Goal: Use online tool/utility: Utilize a website feature to perform a specific function

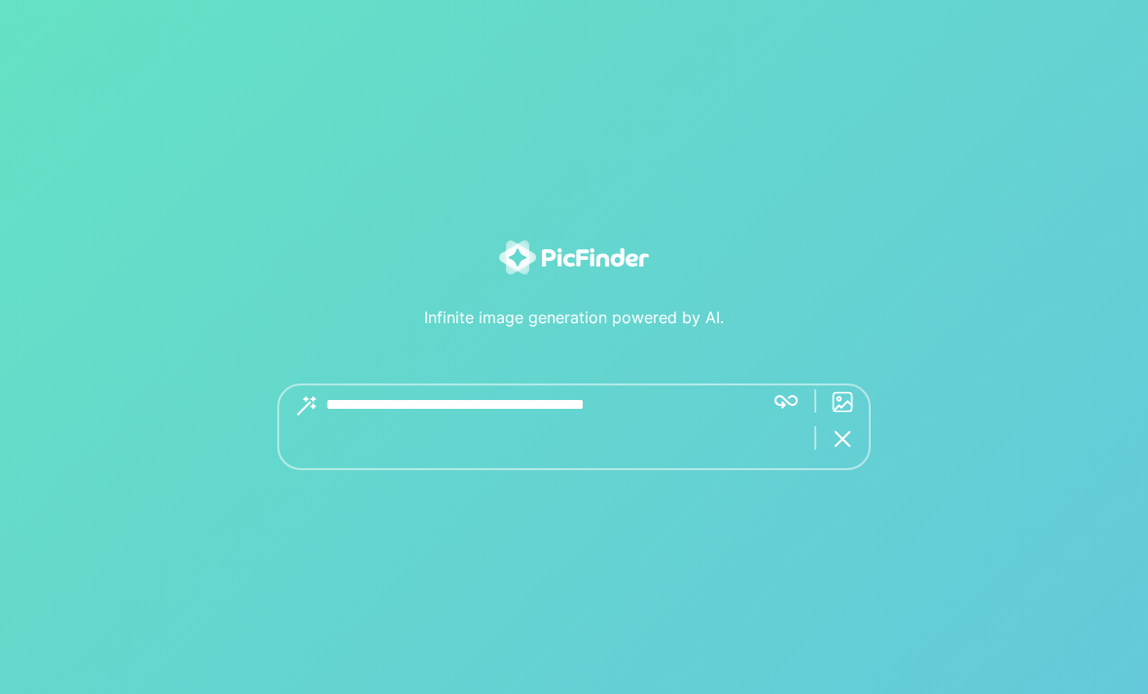
click at [601, 456] on textarea at bounding box center [537, 426] width 422 height 87
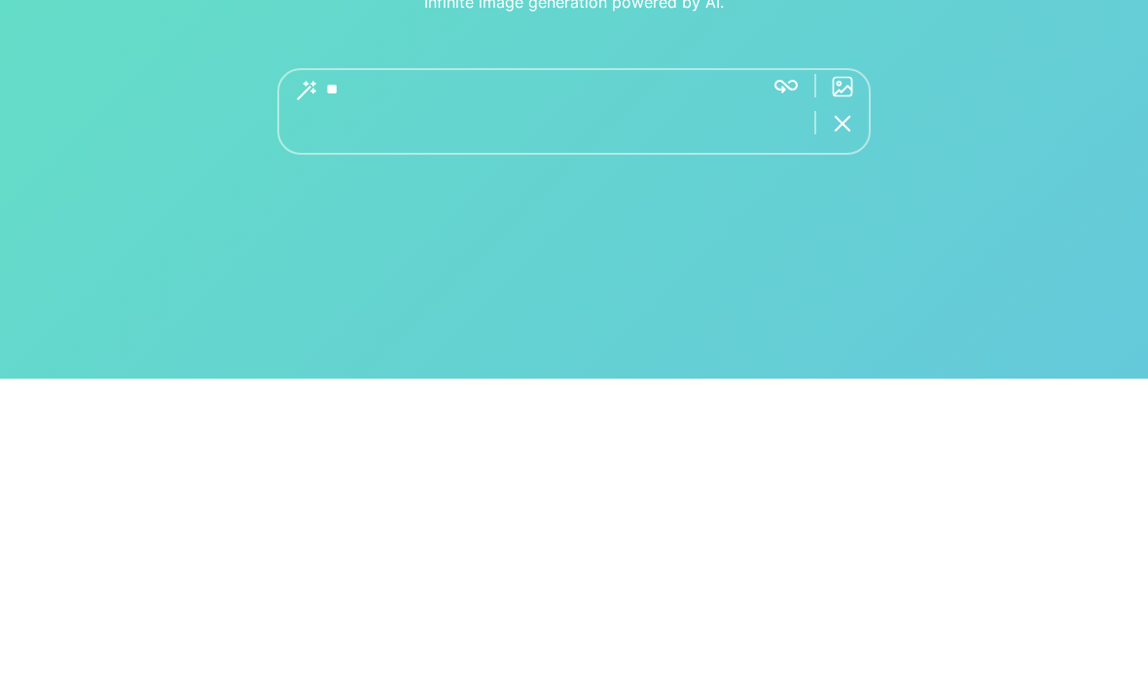
type textarea "*"
type textarea "**********"
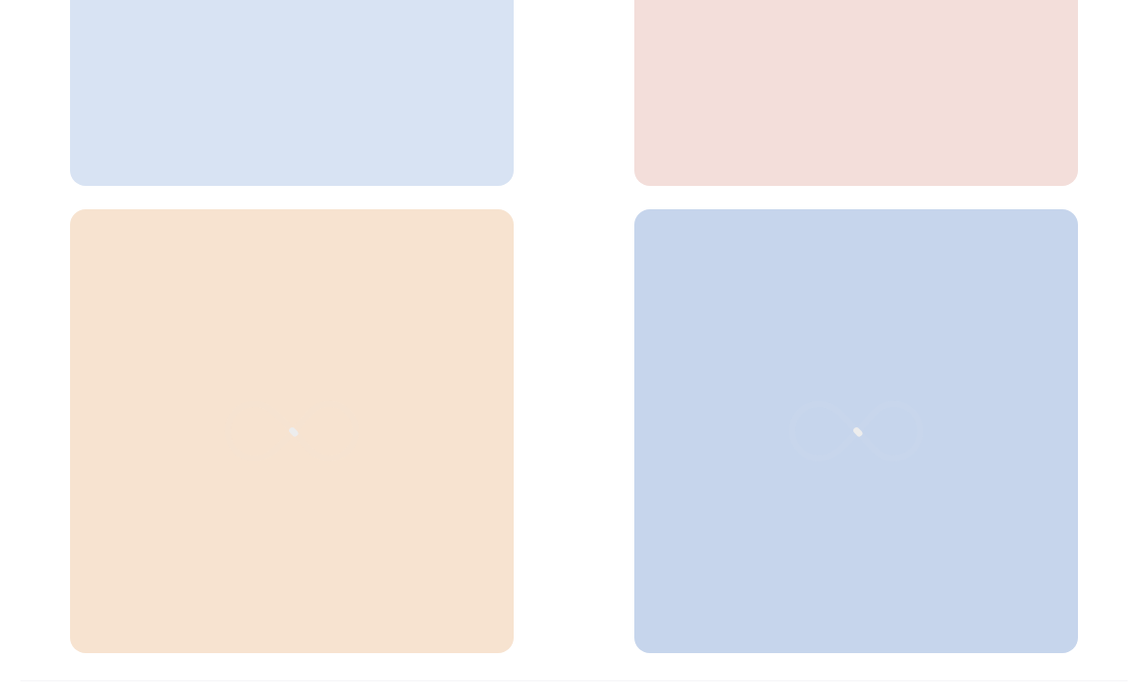
scroll to position [854, 0]
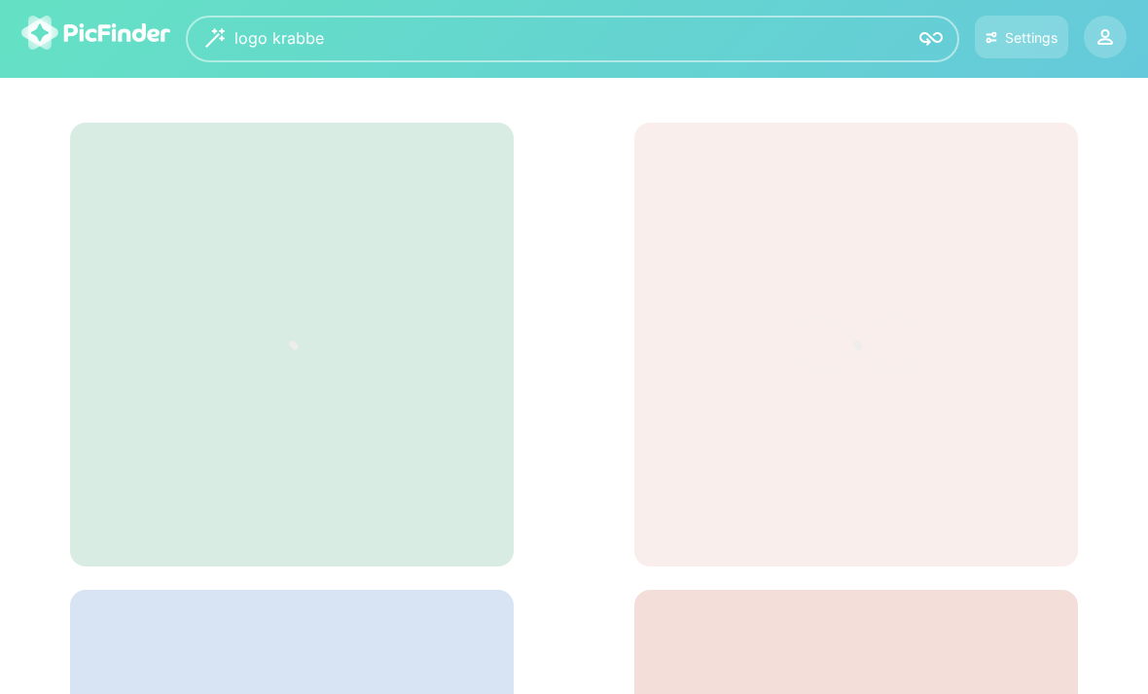
click at [1023, 37] on div "Settings" at bounding box center [1031, 37] width 53 height 17
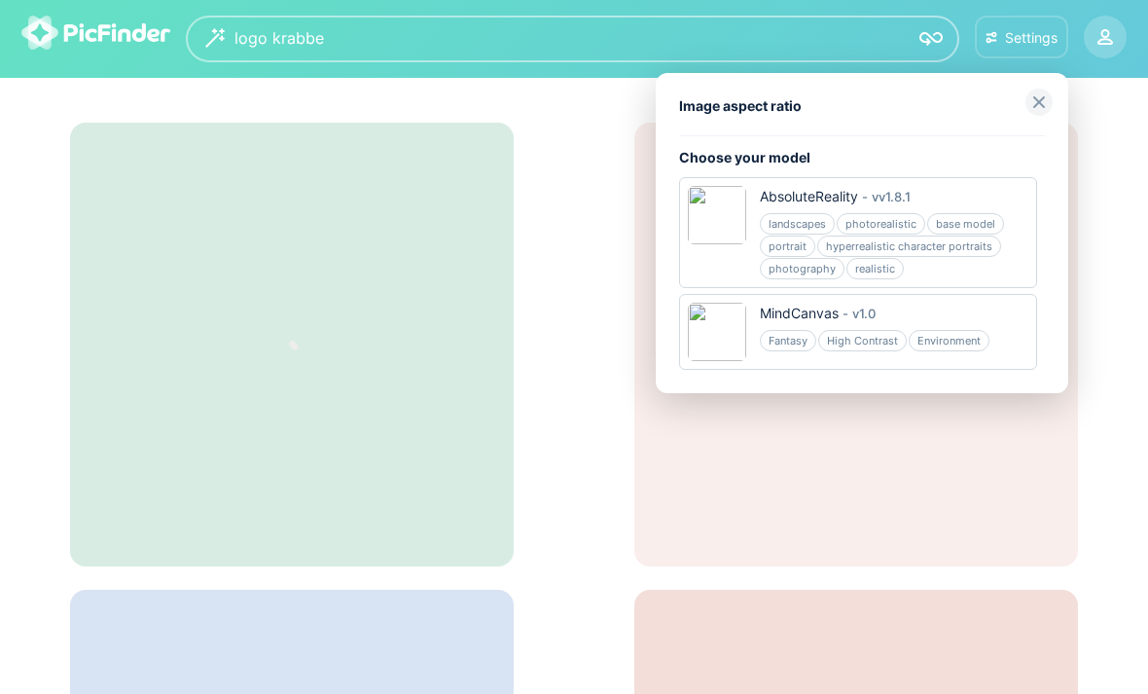
click at [985, 250] on div "hyperrealistic character portraits" at bounding box center [909, 246] width 184 height 21
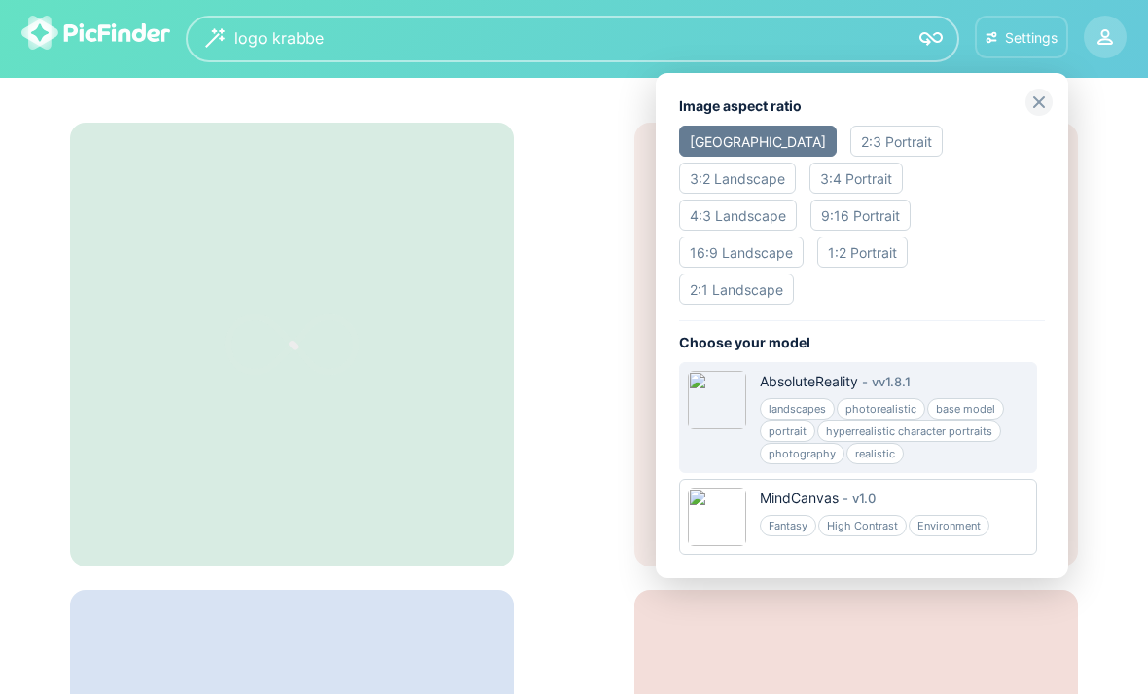
click at [1133, 219] on div at bounding box center [574, 347] width 1148 height 694
